Goal: Task Accomplishment & Management: Use online tool/utility

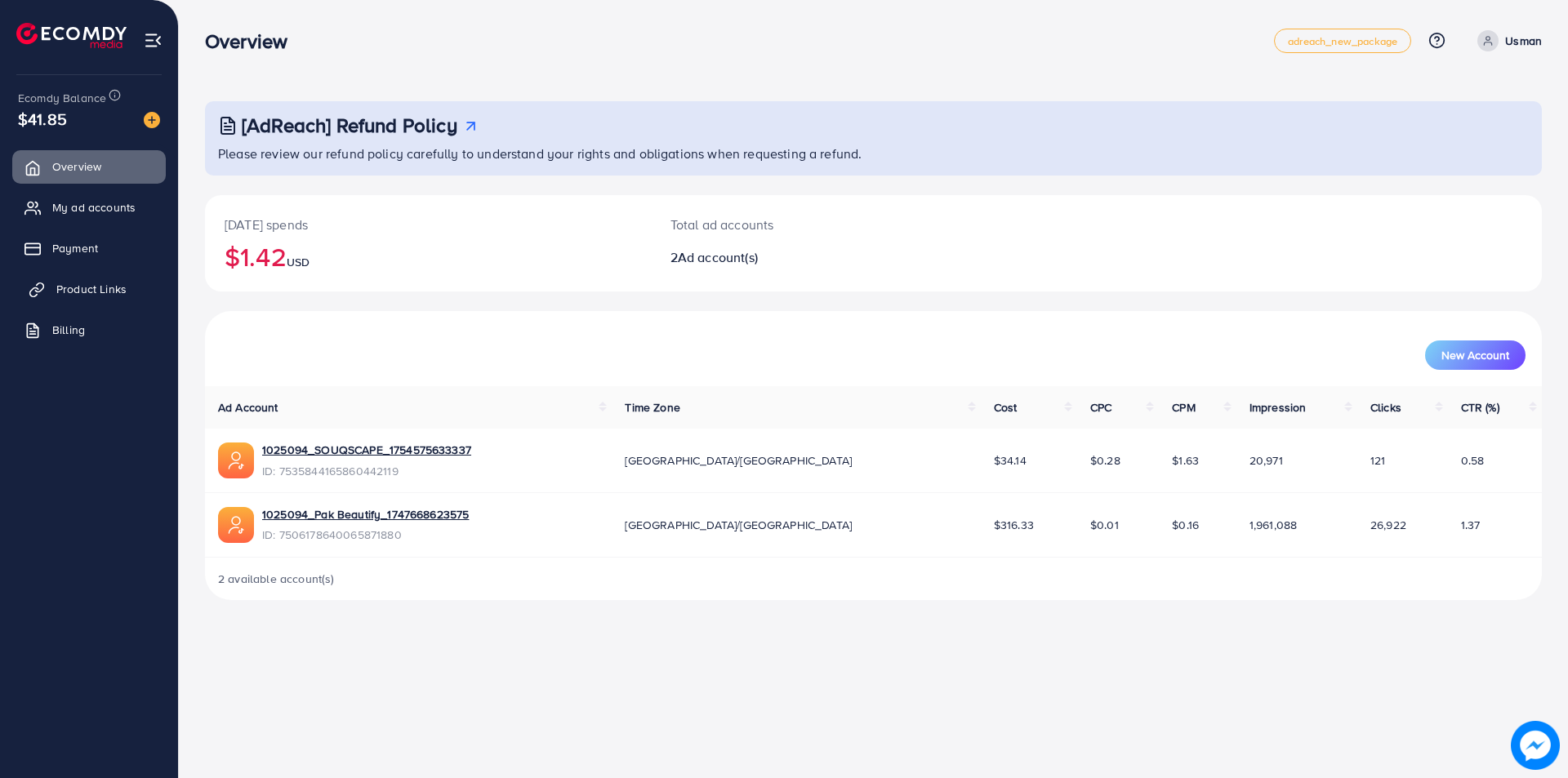
click at [85, 297] on span "Product Links" at bounding box center [91, 289] width 70 height 16
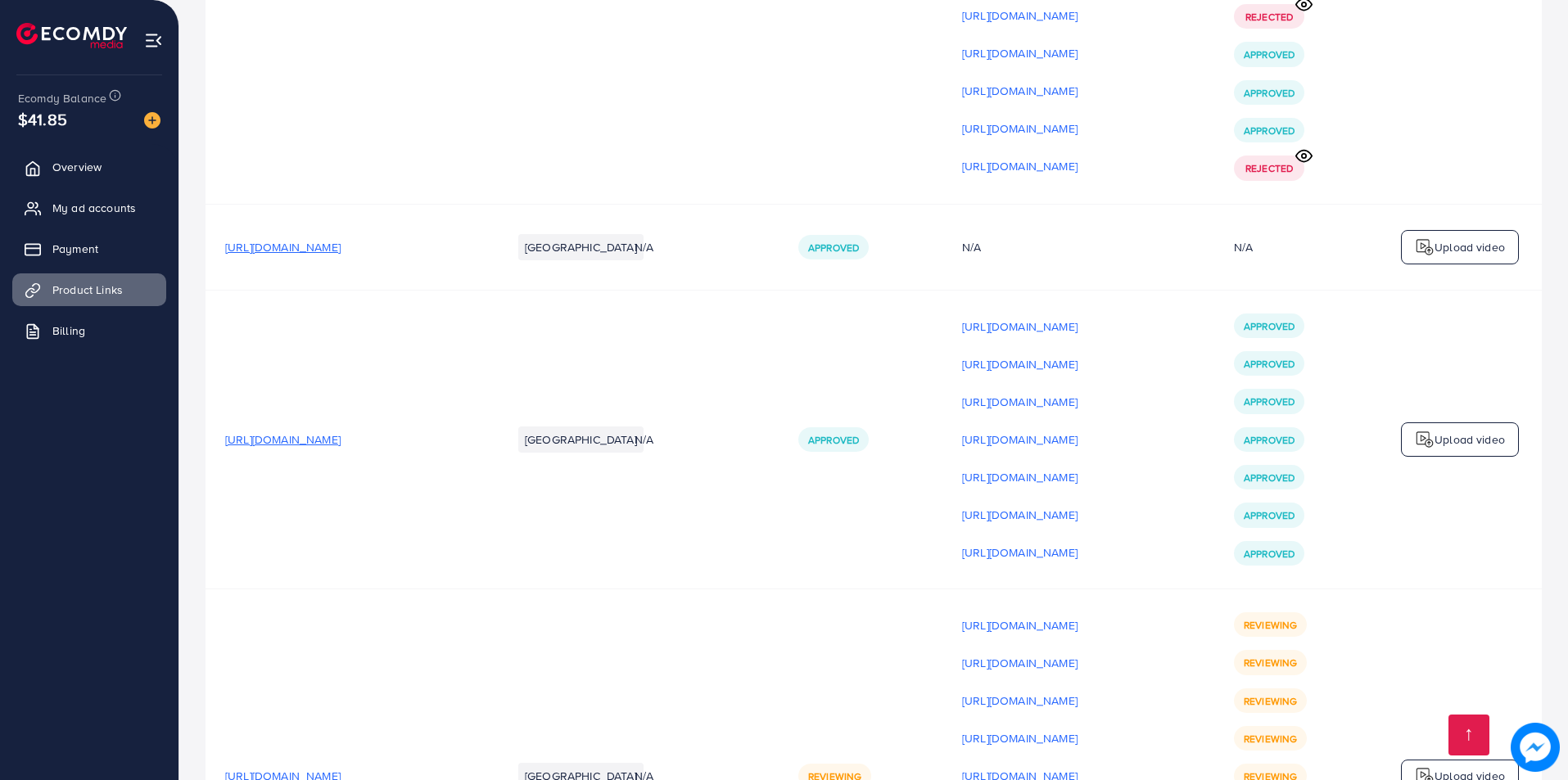
scroll to position [19430, 0]
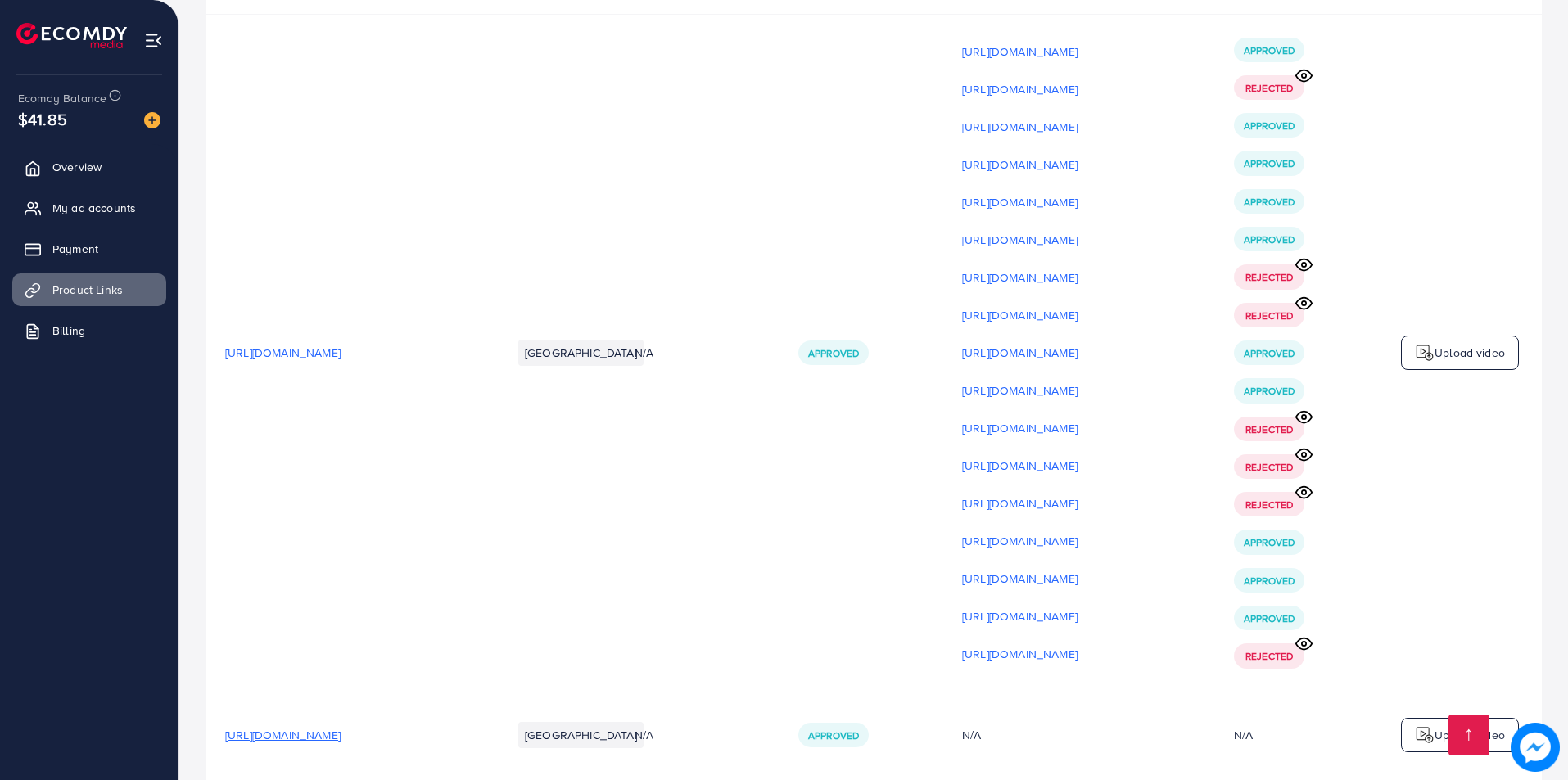
scroll to position [19430, 0]
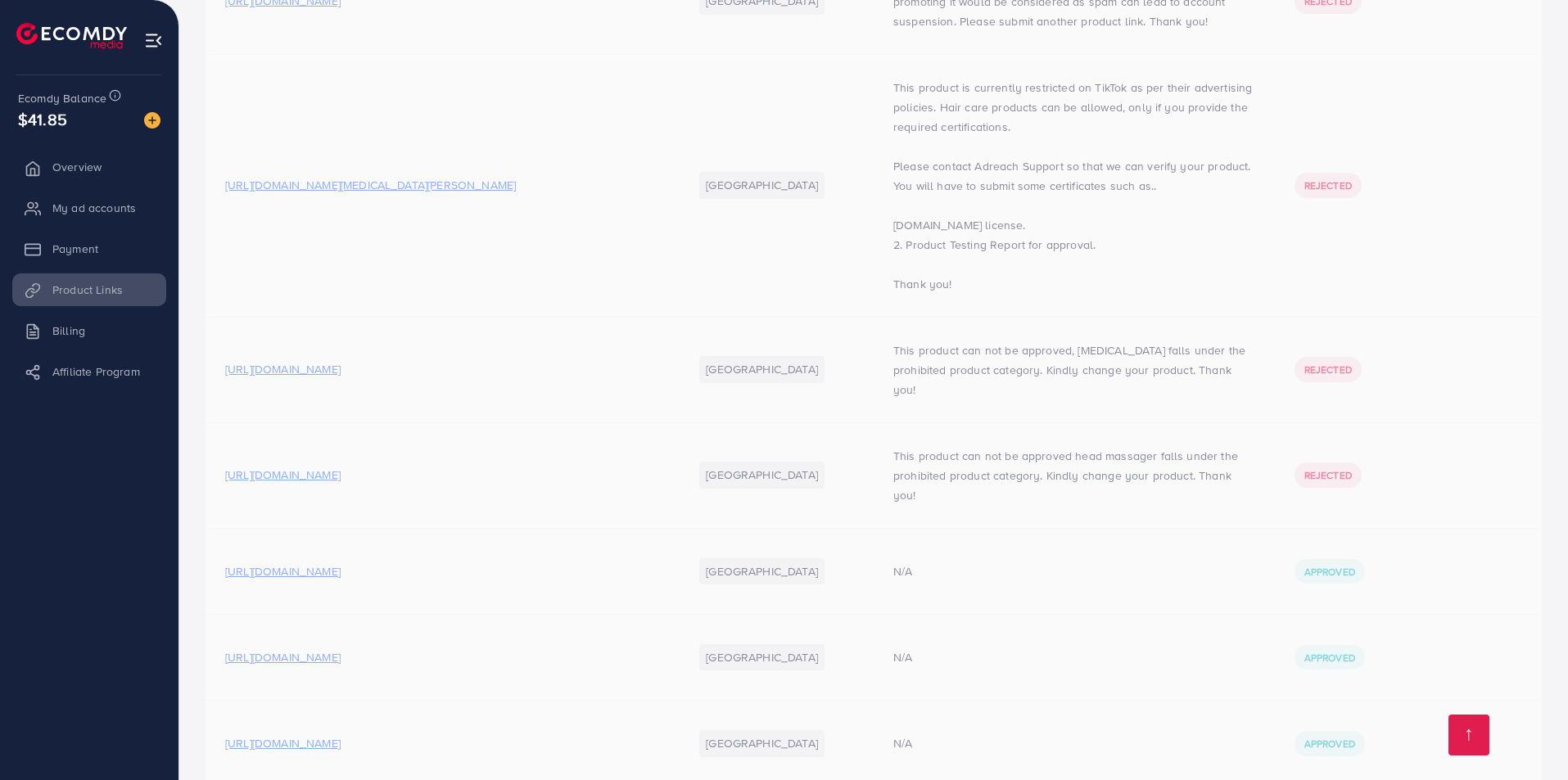
scroll to position [5225, 0]
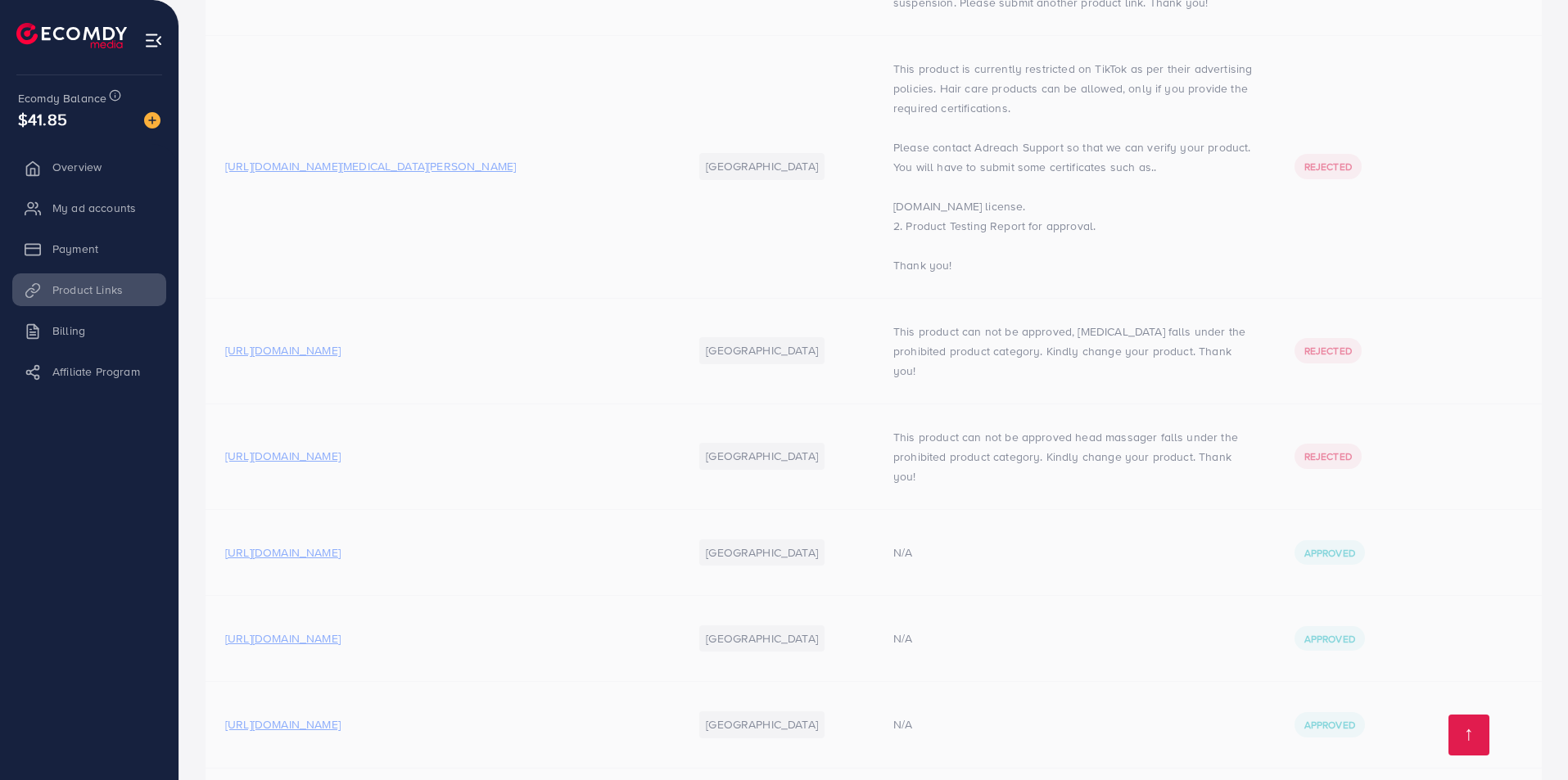
click at [72, 177] on li "Overview" at bounding box center [89, 167] width 178 height 33
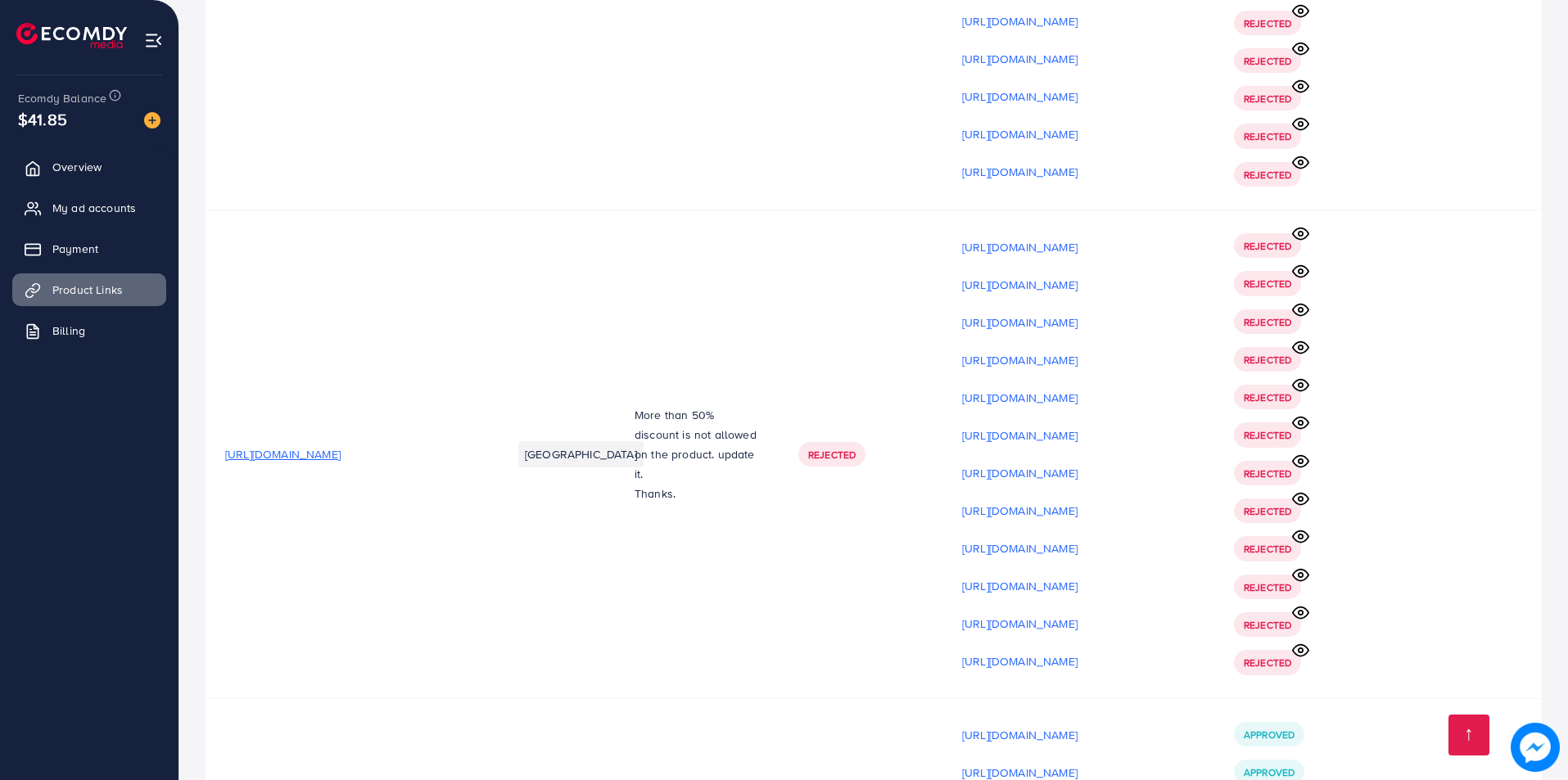
scroll to position [19430, 0]
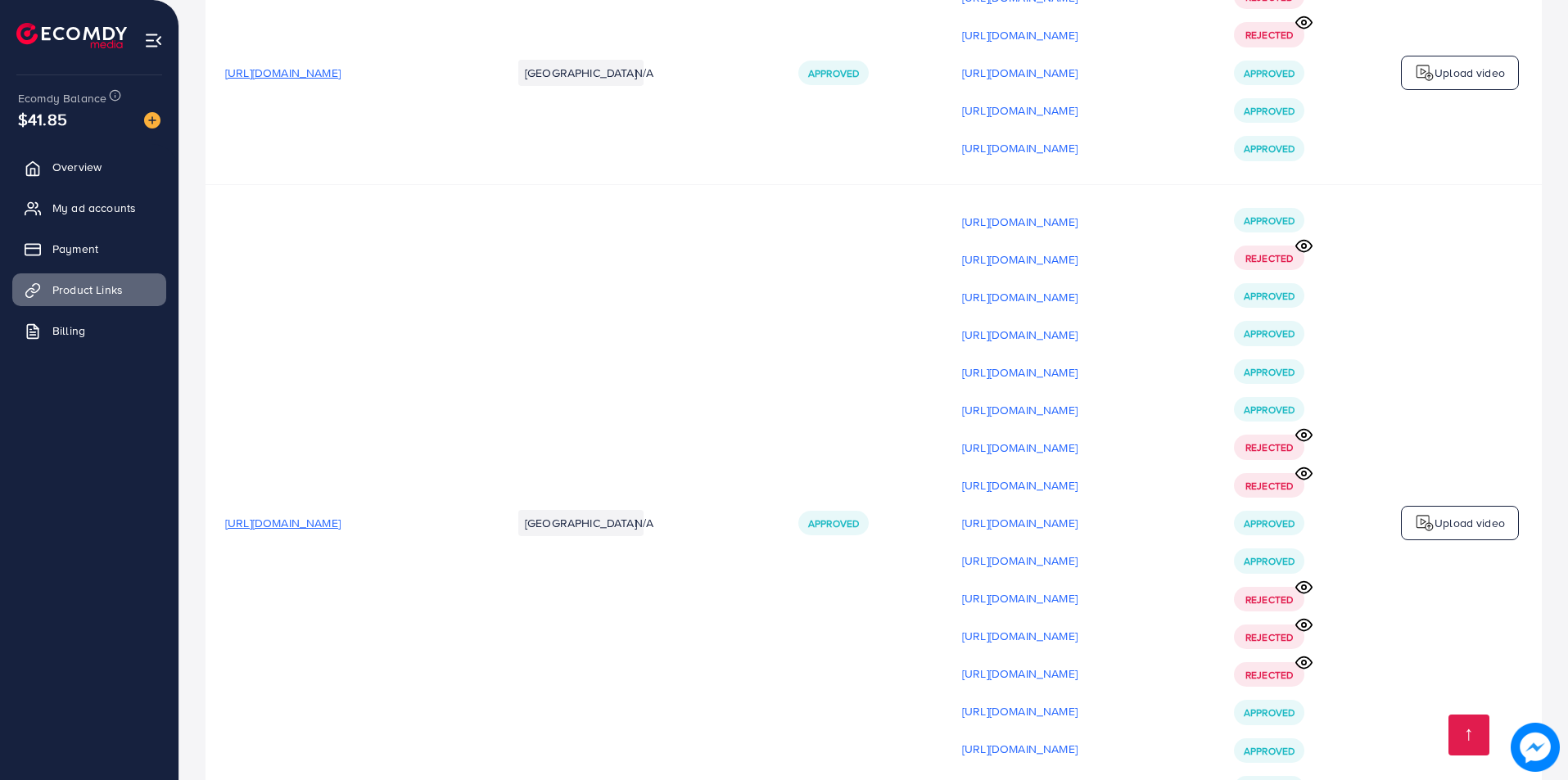
scroll to position [19430, 0]
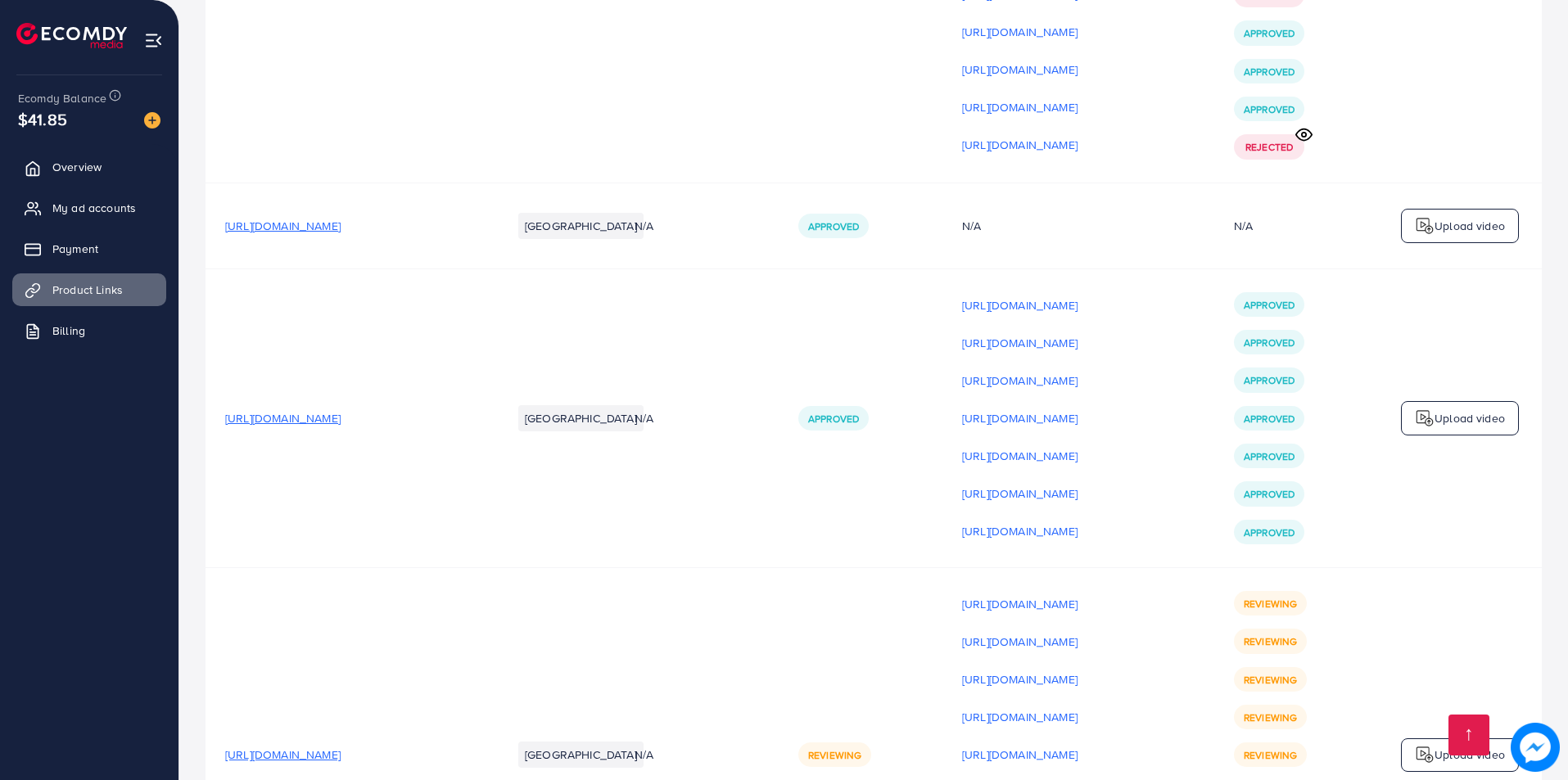
click at [1261, 597] on span "Reviewing" at bounding box center [1270, 604] width 53 height 14
click at [1253, 634] on span "Reviewing" at bounding box center [1270, 641] width 53 height 14
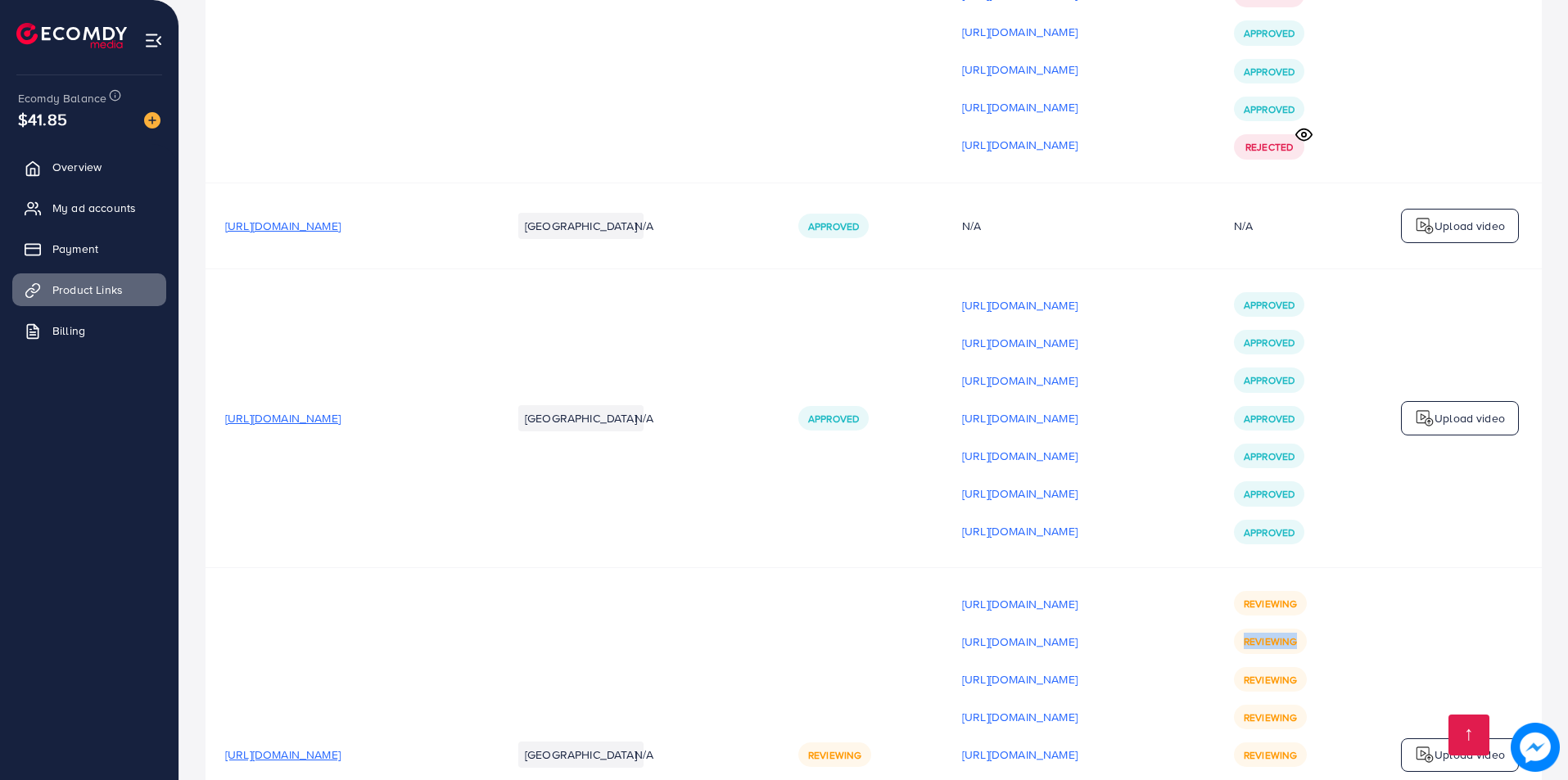
click at [1253, 634] on span "Reviewing" at bounding box center [1270, 641] width 53 height 14
click at [1319, 591] on div "Reviewing Reviewing Reviewing Reviewing Reviewing Reviewing Reviewing Reviewing…" at bounding box center [1296, 755] width 125 height 329
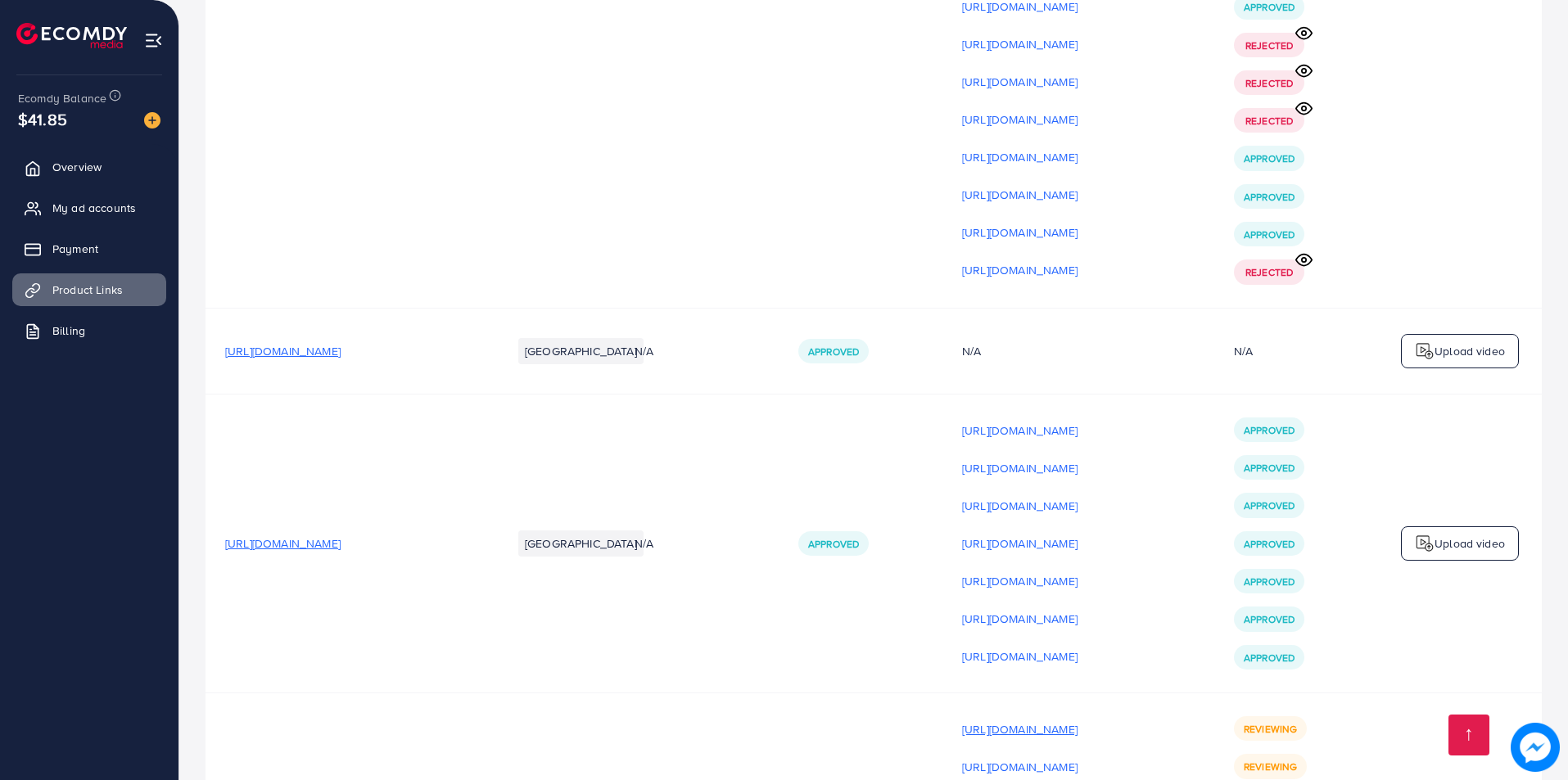
scroll to position [19185, 0]
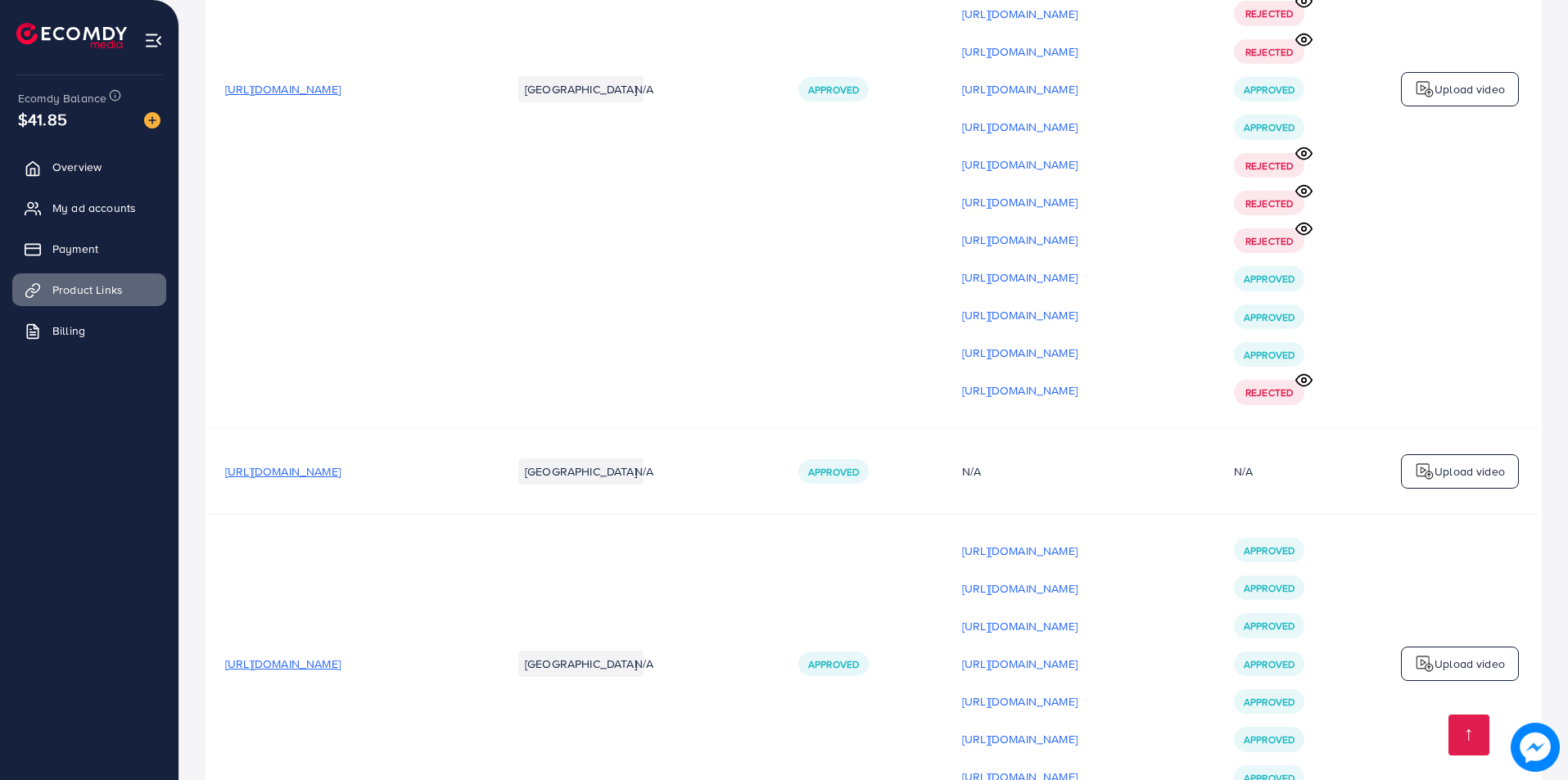
click at [1474, 654] on p "Upload video" at bounding box center [1469, 663] width 70 height 20
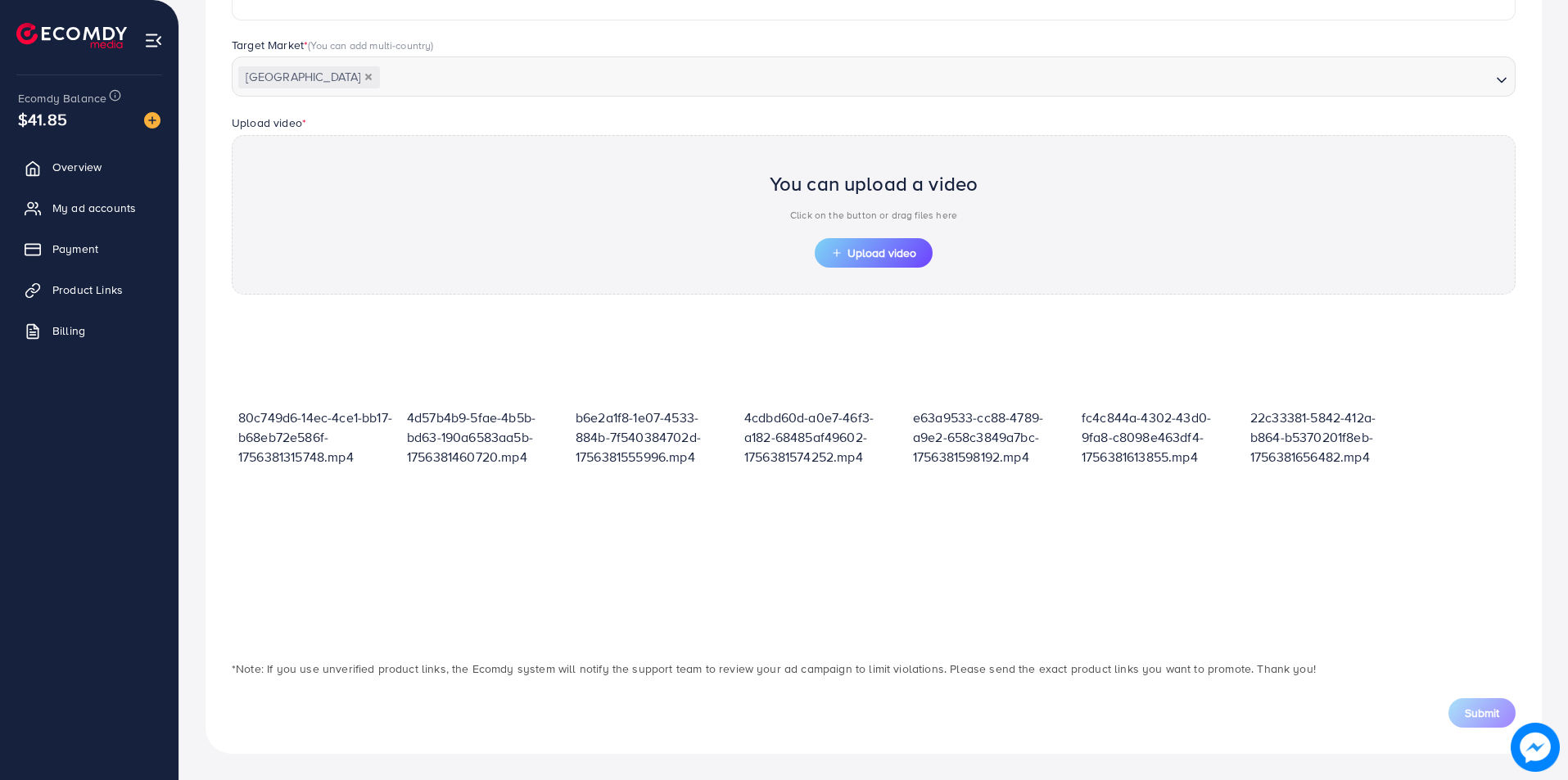
scroll to position [169, 0]
